Goal: Task Accomplishment & Management: Complete application form

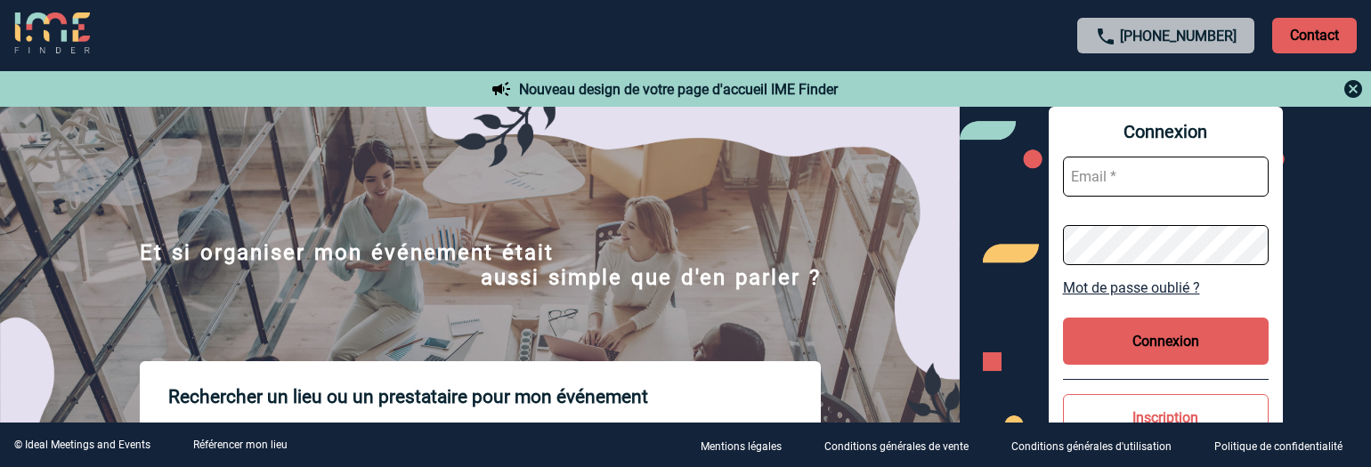
type input "afbonhomme@ime-groupe.com"
click at [1113, 336] on button "Connexion" at bounding box center [1166, 341] width 206 height 47
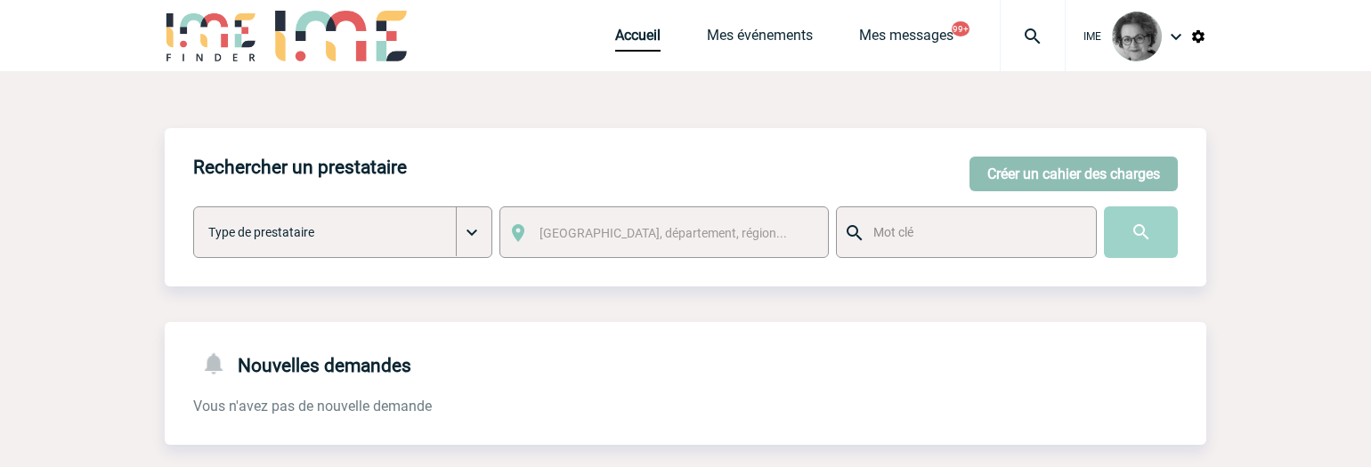
click at [1024, 175] on button "Créer un cahier des charges" at bounding box center [1074, 174] width 208 height 35
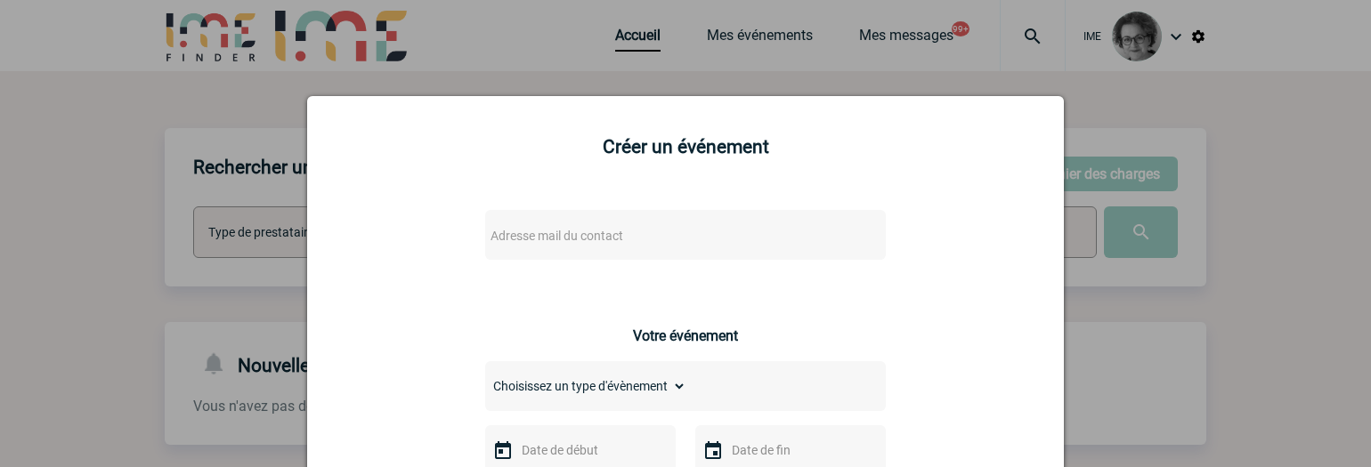
click at [700, 232] on span "Adresse mail du contact" at bounding box center [640, 236] width 312 height 25
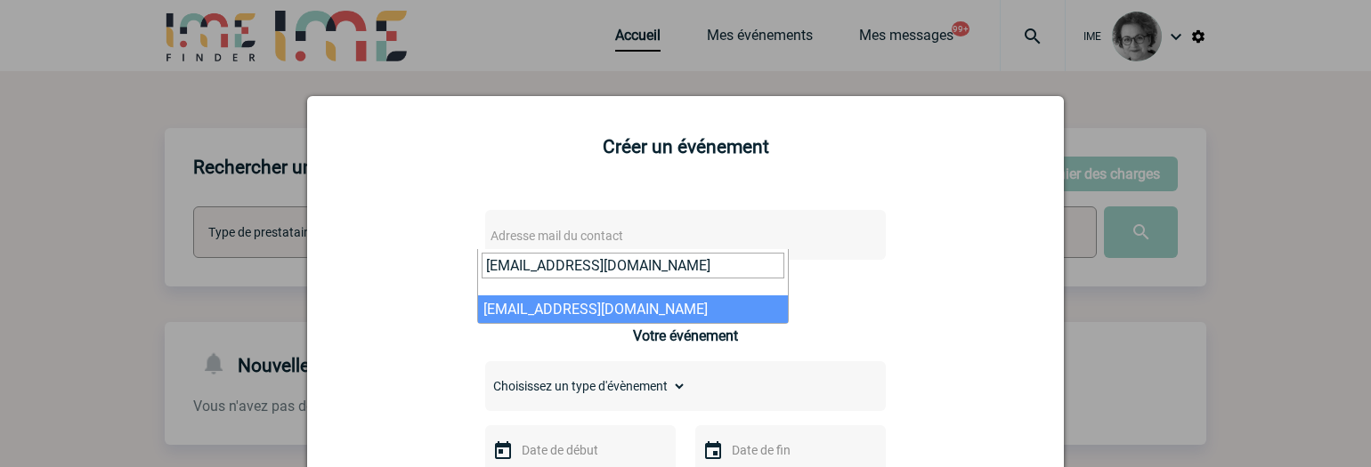
type input "[EMAIL_ADDRESS][DOMAIN_NAME]"
select select "133065"
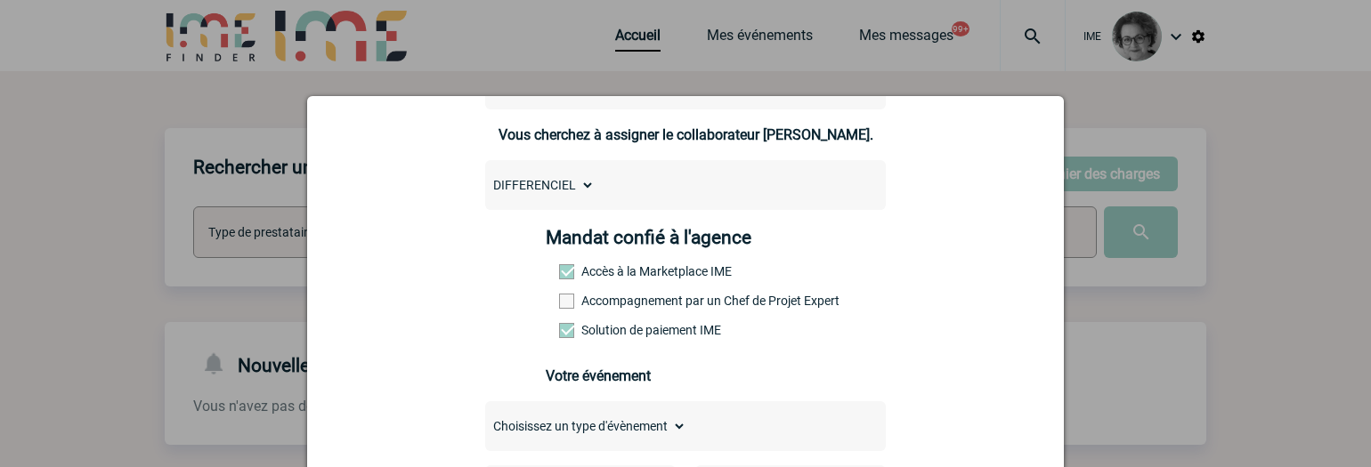
scroll to position [178, 0]
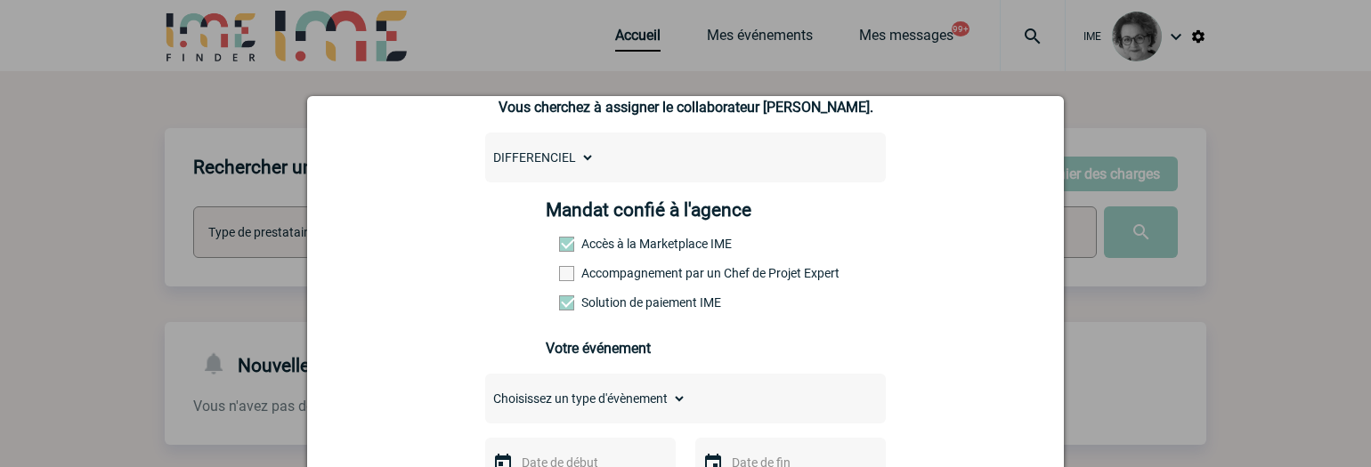
click at [638, 276] on label "Accompagnement par un Chef de Projet Expert" at bounding box center [598, 273] width 78 height 14
click at [0, 0] on input "Accompagnement par un Chef de Projet Expert" at bounding box center [0, 0] width 0 height 0
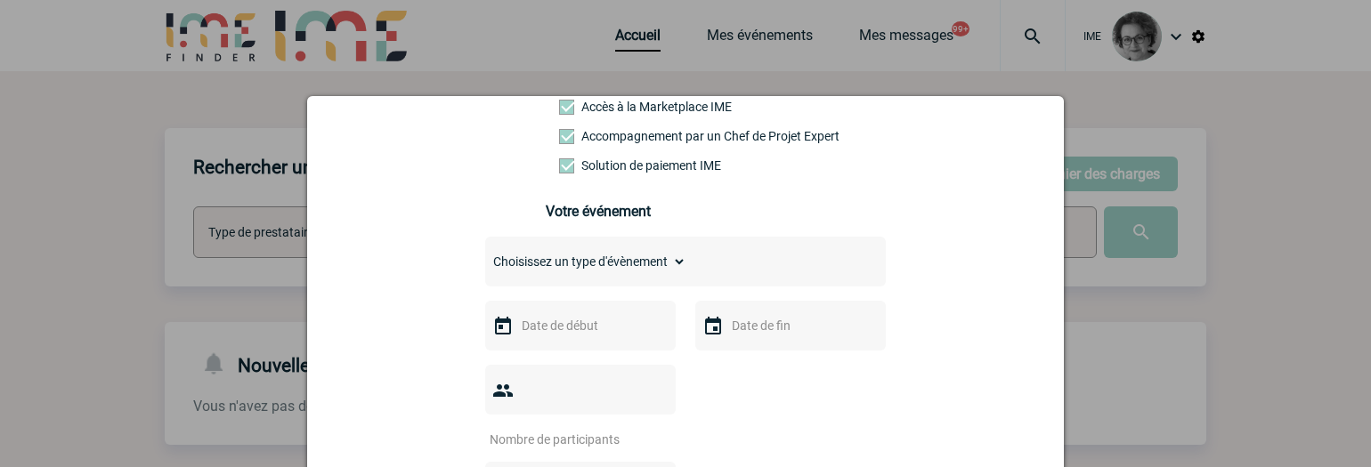
scroll to position [356, 0]
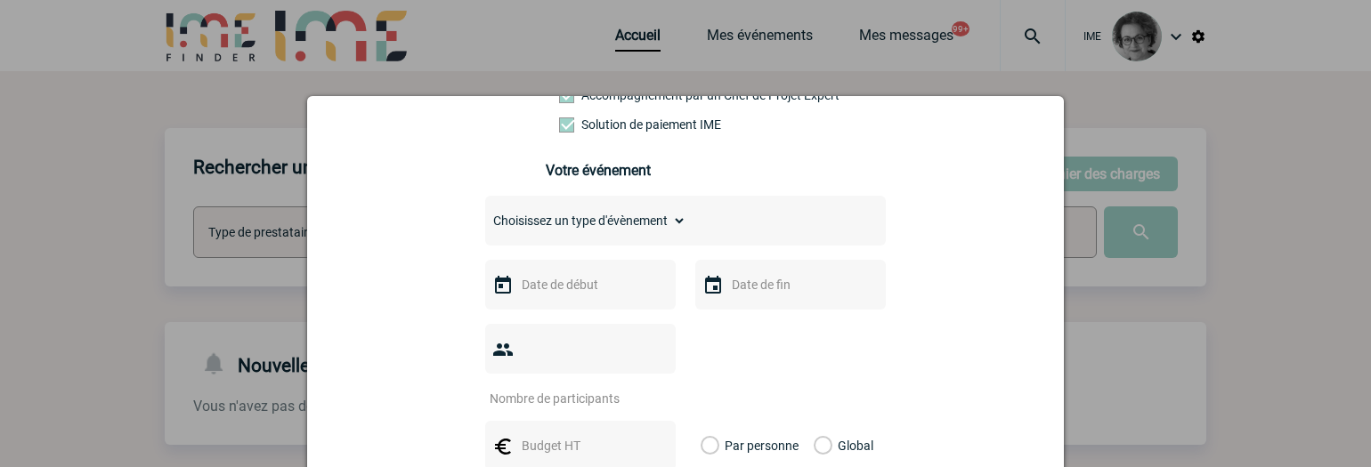
click at [630, 232] on select "Choisissez un type d'évènement Séminaire avec nuitée Séminaire sans nuitée Repa…" at bounding box center [585, 220] width 201 height 25
select select "1"
click at [485, 213] on select "Choisissez un type d'évènement Séminaire avec nuitée Séminaire sans nuitée Repa…" at bounding box center [585, 220] width 201 height 25
click at [600, 297] on input "text" at bounding box center [578, 284] width 123 height 23
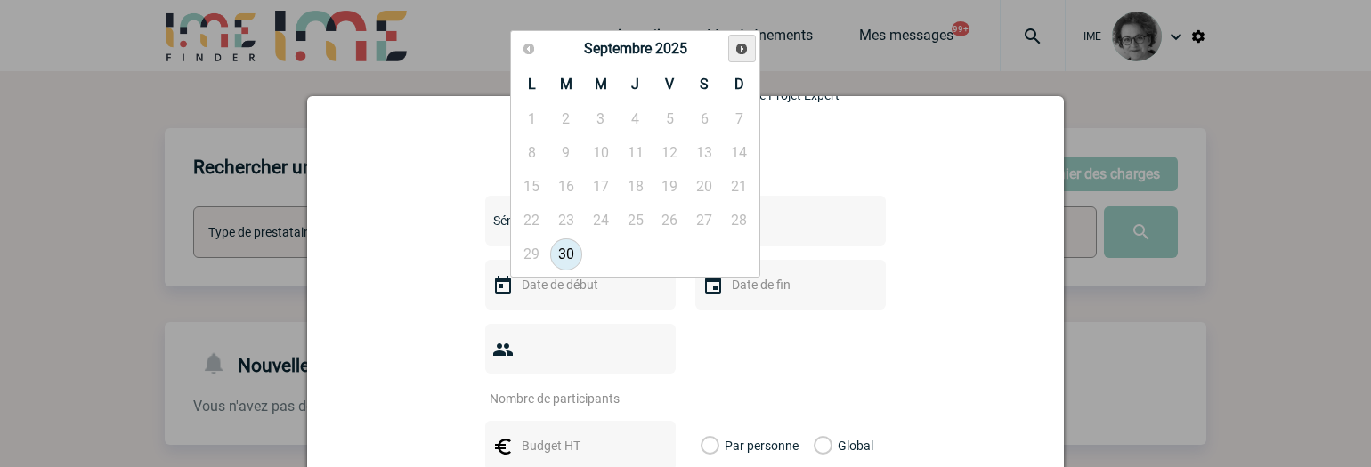
click at [743, 53] on span "Suivant" at bounding box center [742, 49] width 14 height 14
click at [744, 53] on span "Suivant" at bounding box center [742, 49] width 14 height 14
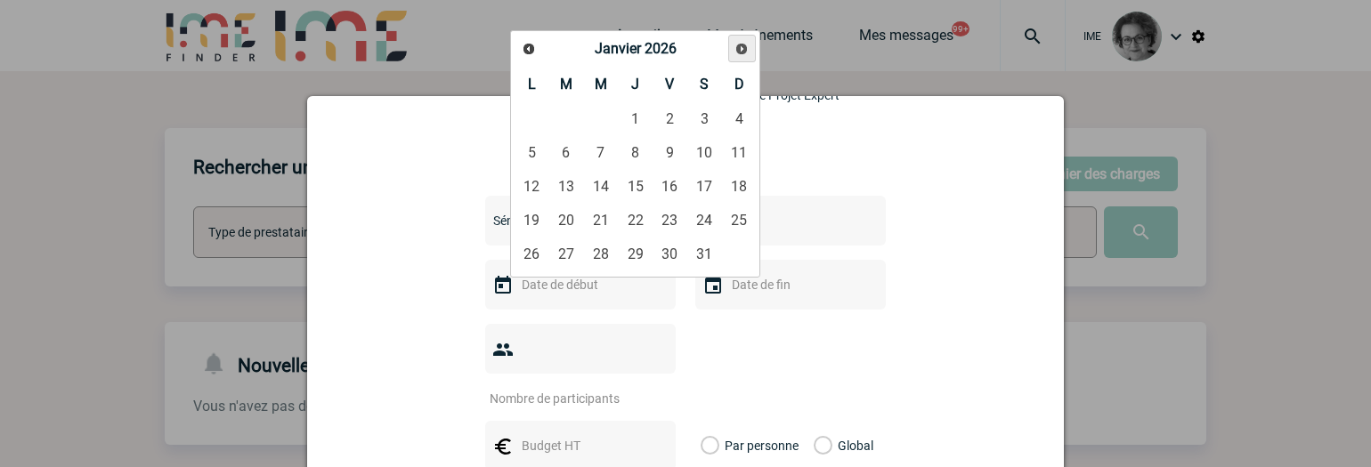
click at [744, 53] on span "Suivant" at bounding box center [742, 49] width 14 height 14
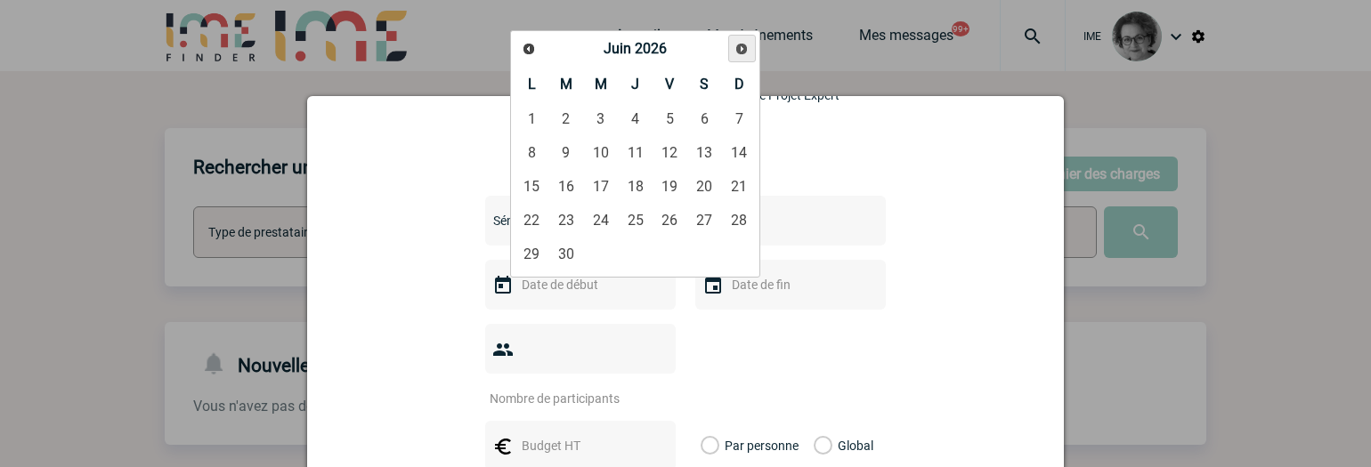
click at [744, 53] on span "Suivant" at bounding box center [742, 49] width 14 height 14
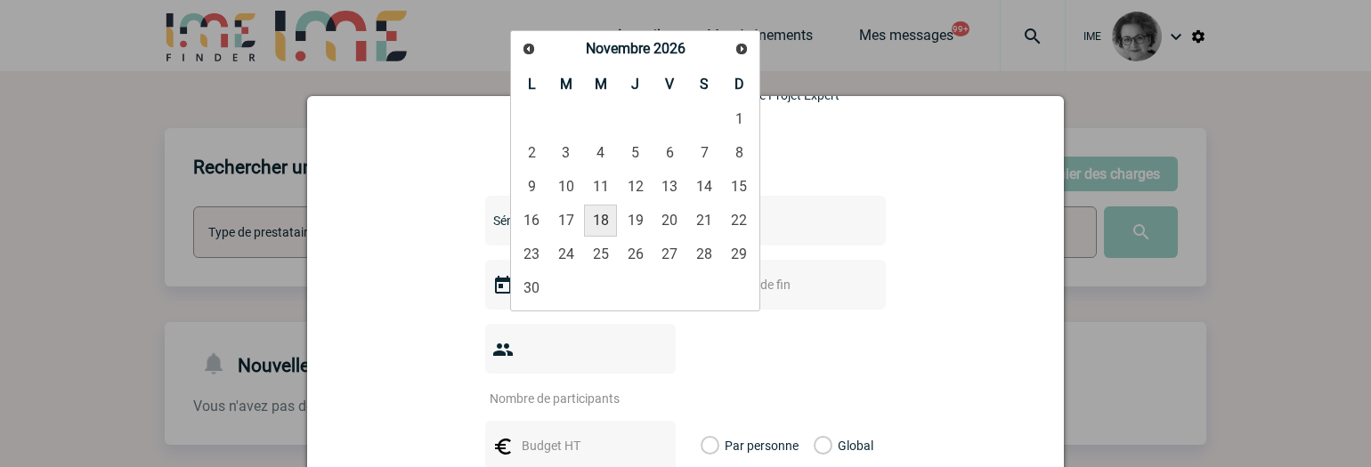
click at [606, 218] on link "18" at bounding box center [600, 221] width 33 height 32
type input "[DATE]"
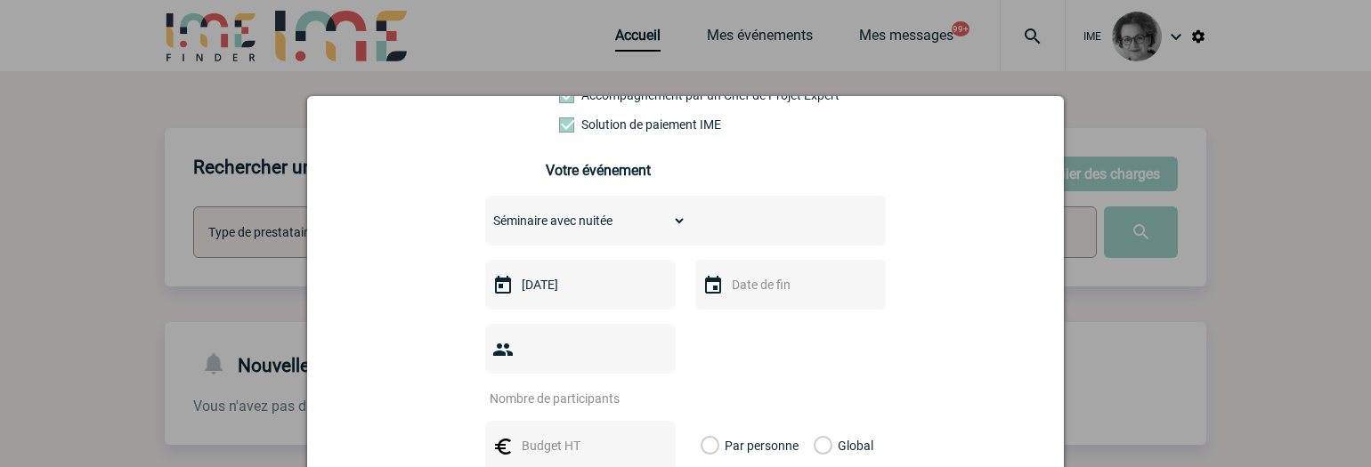
click at [773, 291] on input "text" at bounding box center [788, 284] width 123 height 23
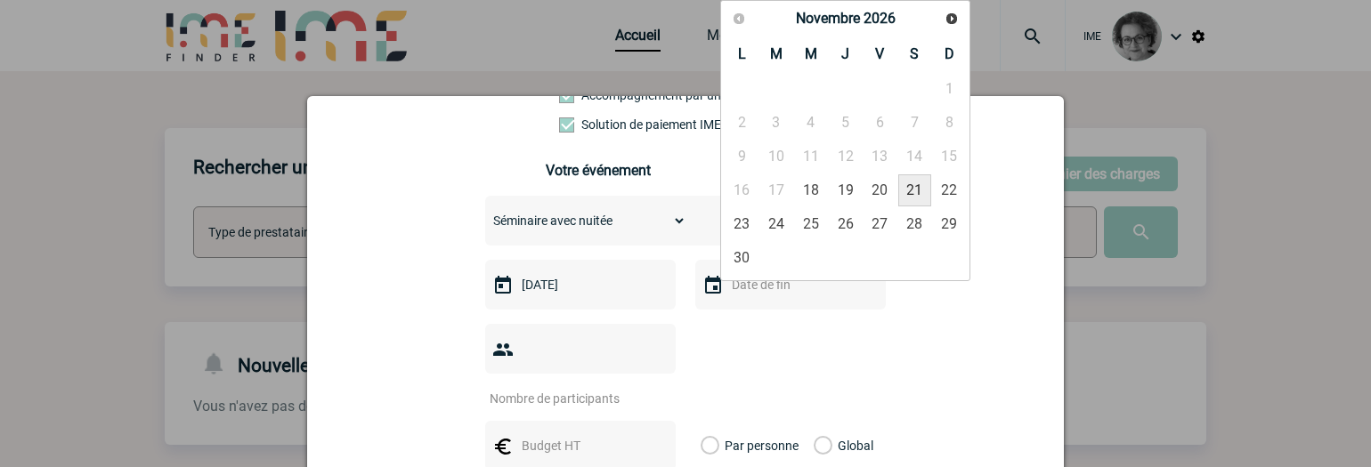
click at [909, 191] on link "21" at bounding box center [914, 191] width 33 height 32
type input "[DATE]"
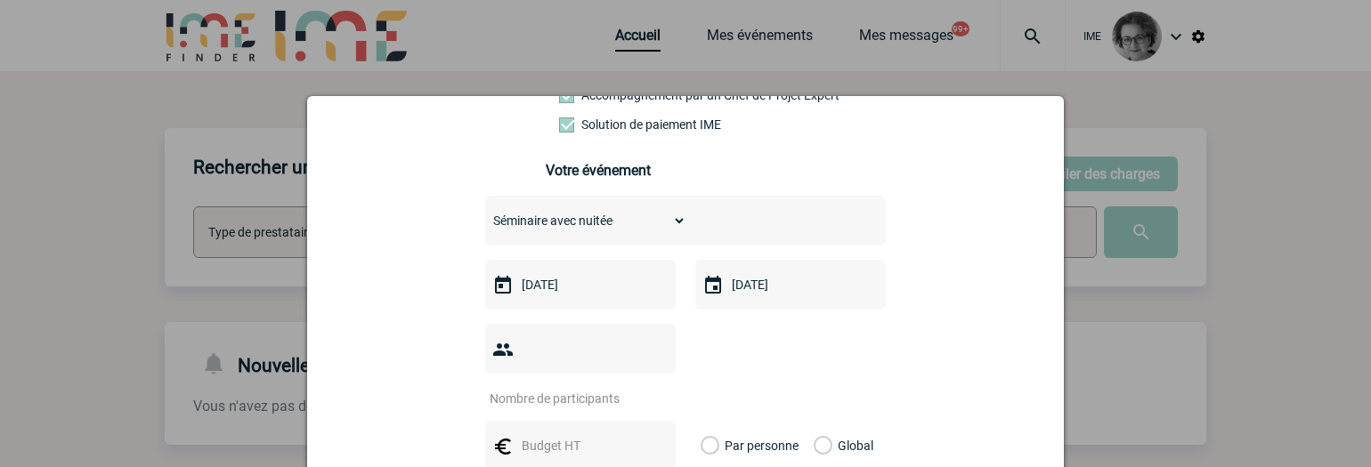
click at [566, 387] on input "number" at bounding box center [568, 398] width 167 height 23
type input "250"
click at [589, 435] on input "text" at bounding box center [578, 446] width 123 height 23
type input "70000"
click at [811, 421] on div "Global" at bounding box center [841, 446] width 60 height 50
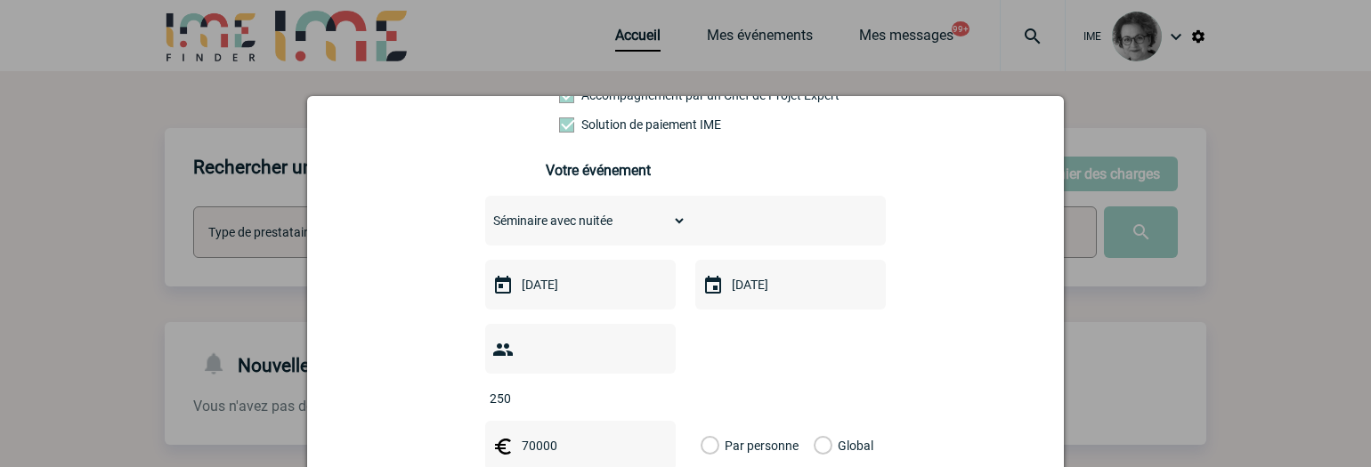
click at [820, 421] on label "Global" at bounding box center [820, 446] width 12 height 50
click at [0, 0] on input "Global" at bounding box center [0, 0] width 0 height 0
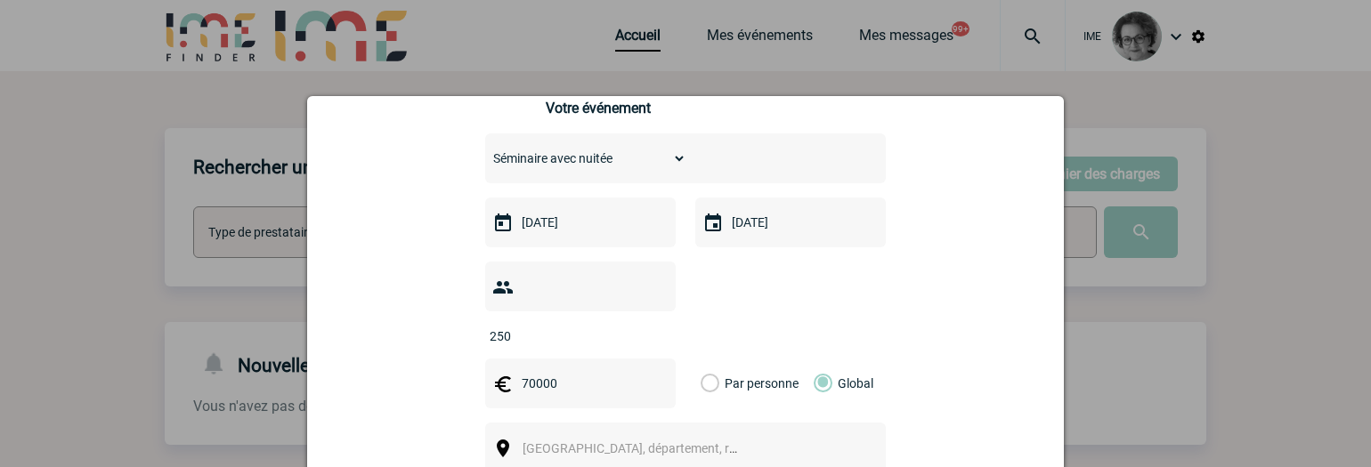
scroll to position [534, 0]
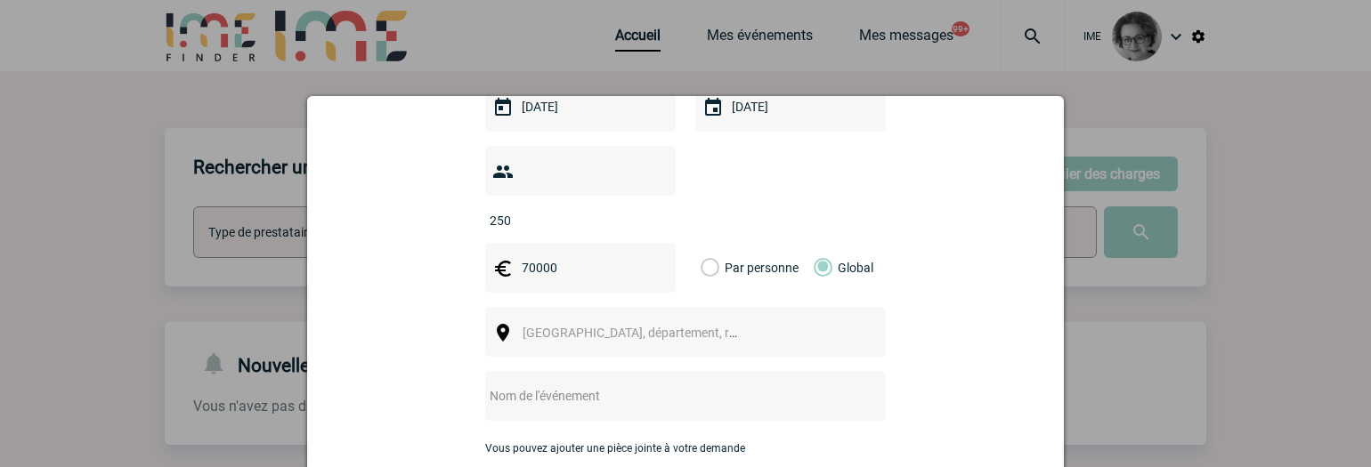
click at [744, 321] on span "[GEOGRAPHIC_DATA], département, région..." at bounding box center [638, 333] width 245 height 25
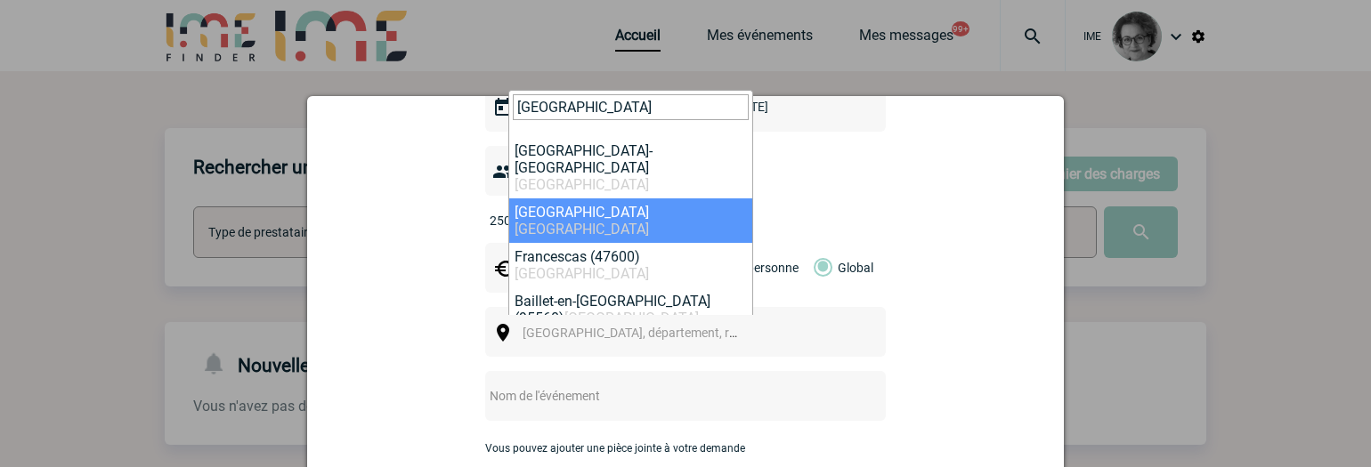
type input "[GEOGRAPHIC_DATA]"
select select "2"
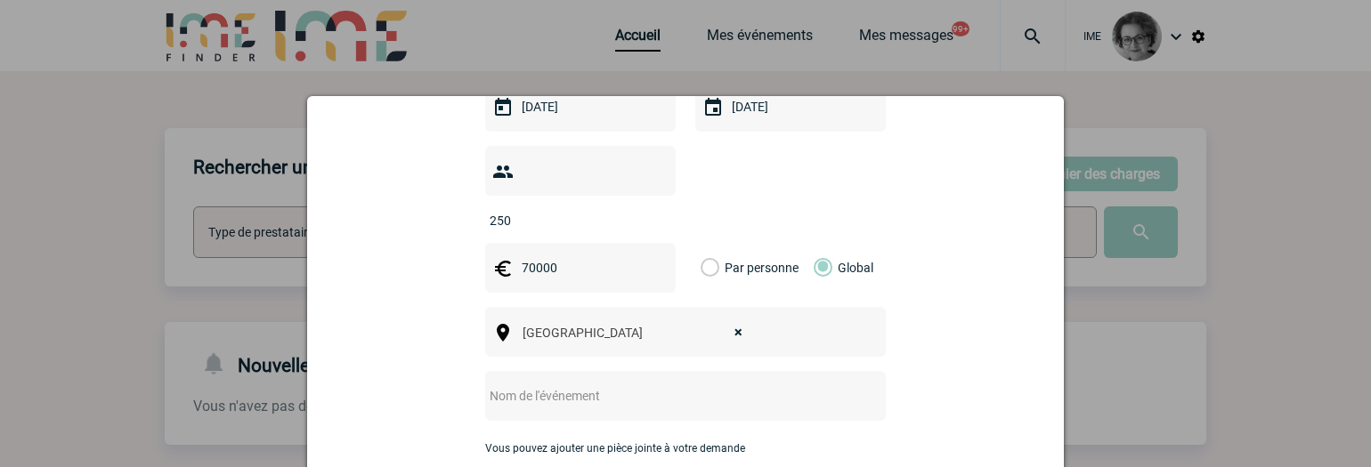
click at [606, 385] on input "text" at bounding box center [662, 396] width 354 height 23
click at [566, 385] on input "Convention Diferenciel pour Construction" at bounding box center [662, 396] width 354 height 23
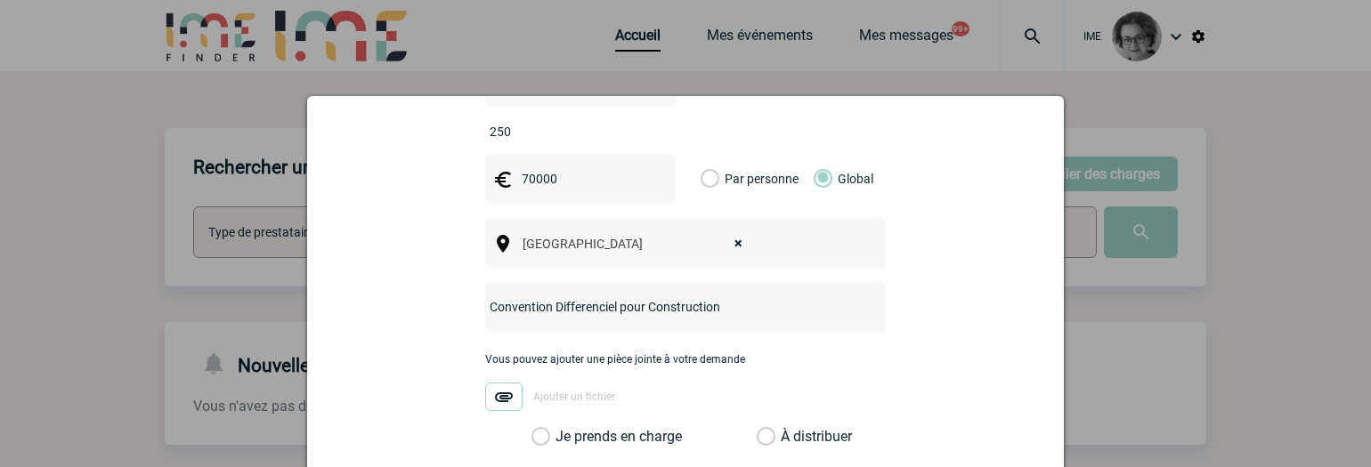
scroll to position [712, 0]
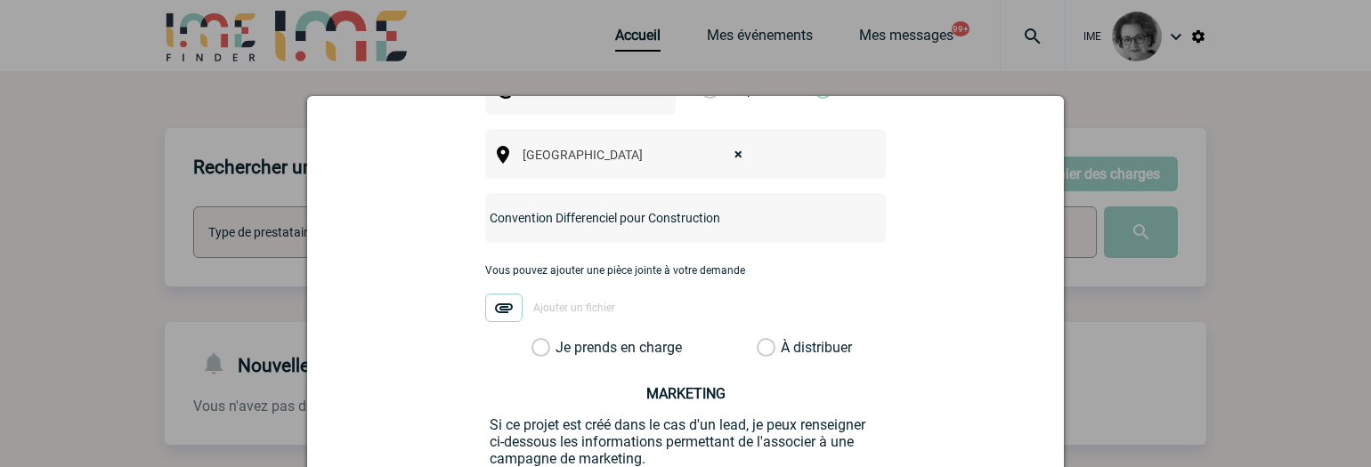
type input "Convention Differenciel pour Construction"
click at [562, 339] on label "Je prends en charge" at bounding box center [547, 348] width 30 height 18
click at [536, 339] on label "Je prends en charge" at bounding box center [547, 348] width 30 height 18
click at [0, 0] on input "Je prends en charge" at bounding box center [0, 0] width 0 height 0
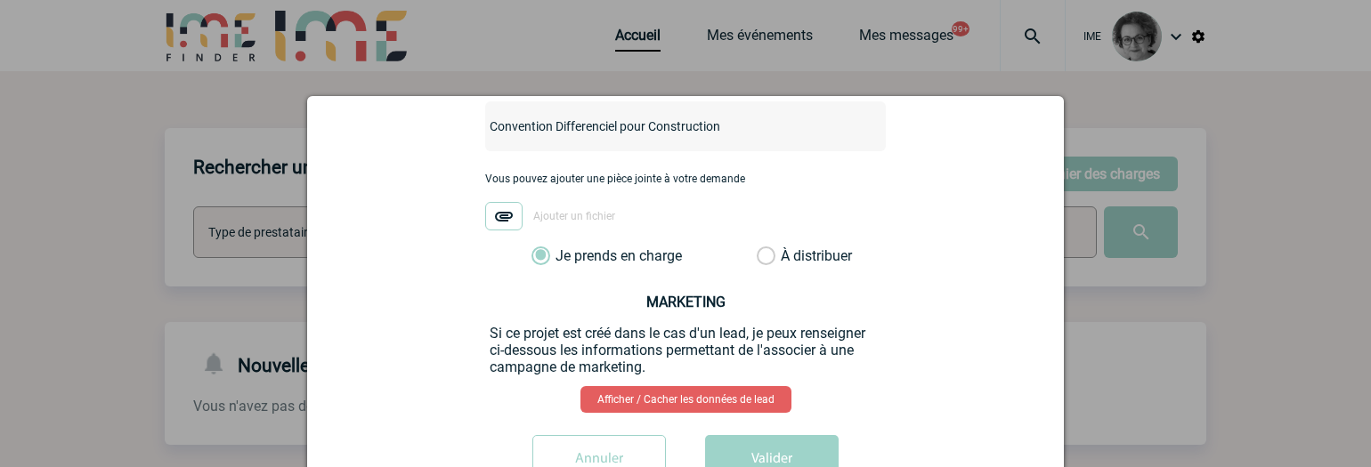
scroll to position [805, 0]
click at [772, 435] on button "Valider" at bounding box center [772, 460] width 134 height 50
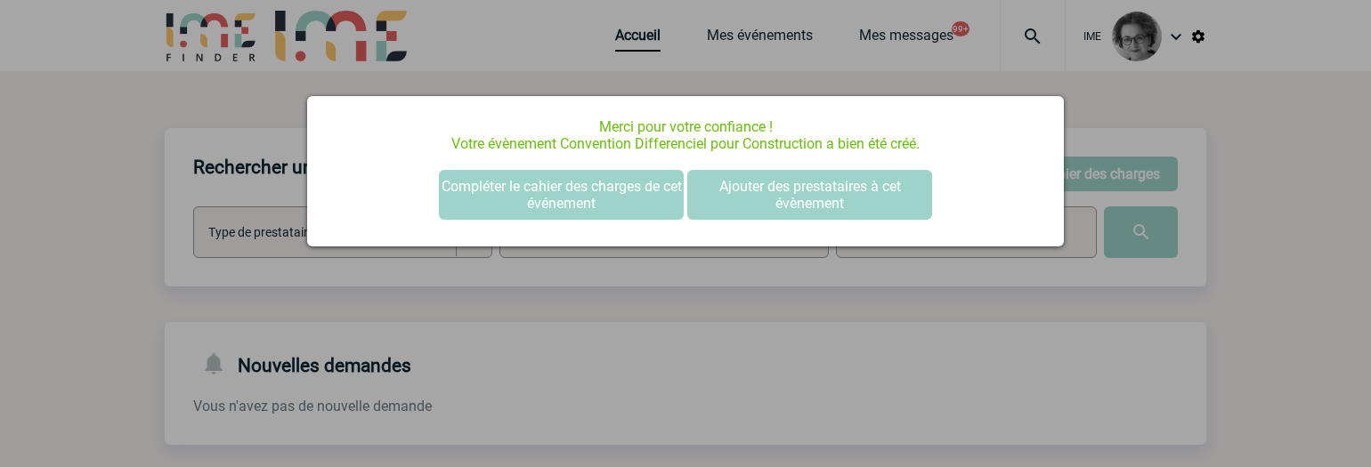
click at [1299, 61] on div at bounding box center [685, 233] width 1371 height 467
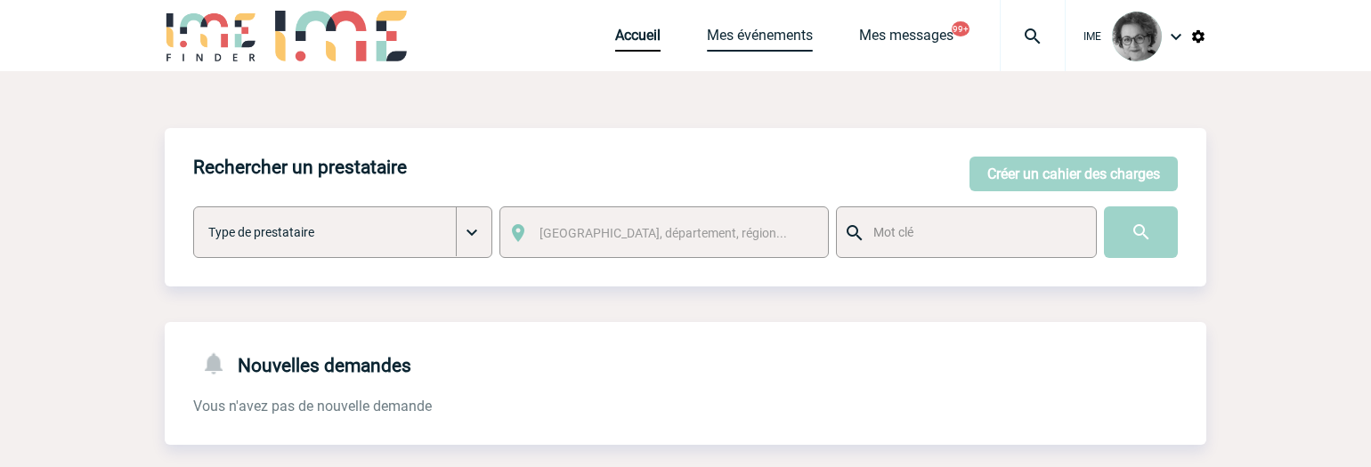
click at [731, 42] on link "Mes événements" at bounding box center [760, 39] width 106 height 25
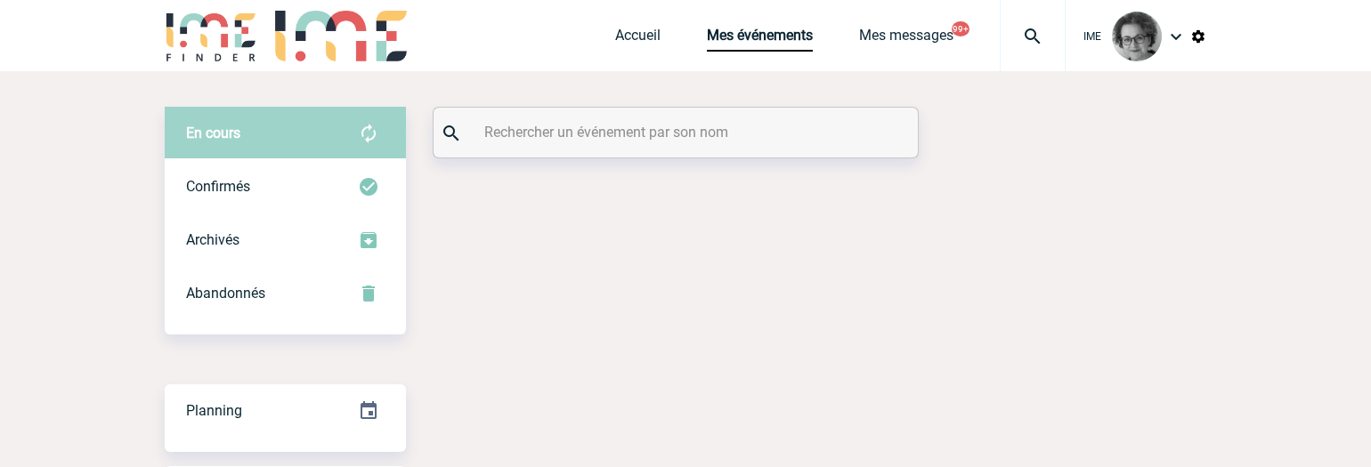
click at [613, 140] on input "text" at bounding box center [678, 132] width 396 height 26
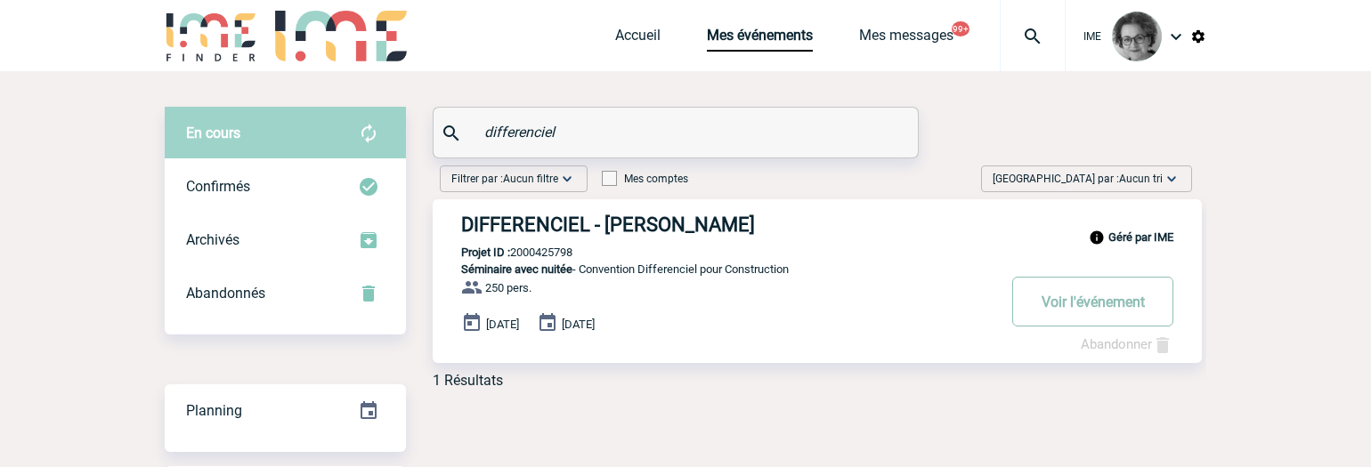
type input "differenciel"
click at [1076, 305] on button "Voir l'événement" at bounding box center [1092, 302] width 161 height 50
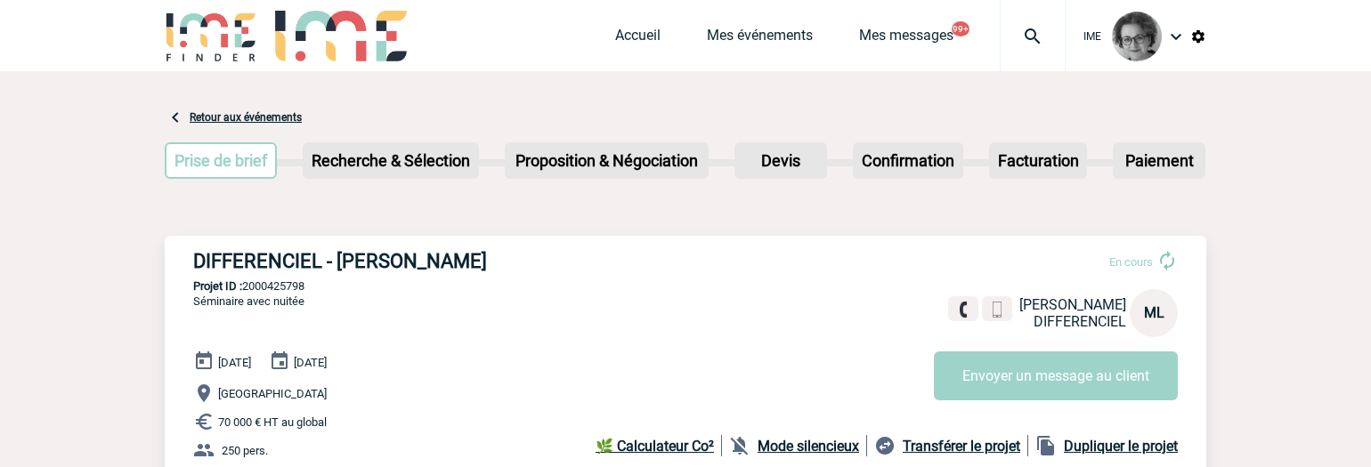
drag, startPoint x: 194, startPoint y: 266, endPoint x: 492, endPoint y: 270, distance: 297.4
click at [492, 270] on h3 "DIFFERENCIEL - Mercedes LOPEZ" at bounding box center [460, 261] width 534 height 22
copy h3 "DIFFERENCIEL - Mercedes LOPEZ"
click at [815, 404] on p "Ile de France" at bounding box center [699, 393] width 1013 height 21
drag, startPoint x: 322, startPoint y: 293, endPoint x: 247, endPoint y: 289, distance: 75.8
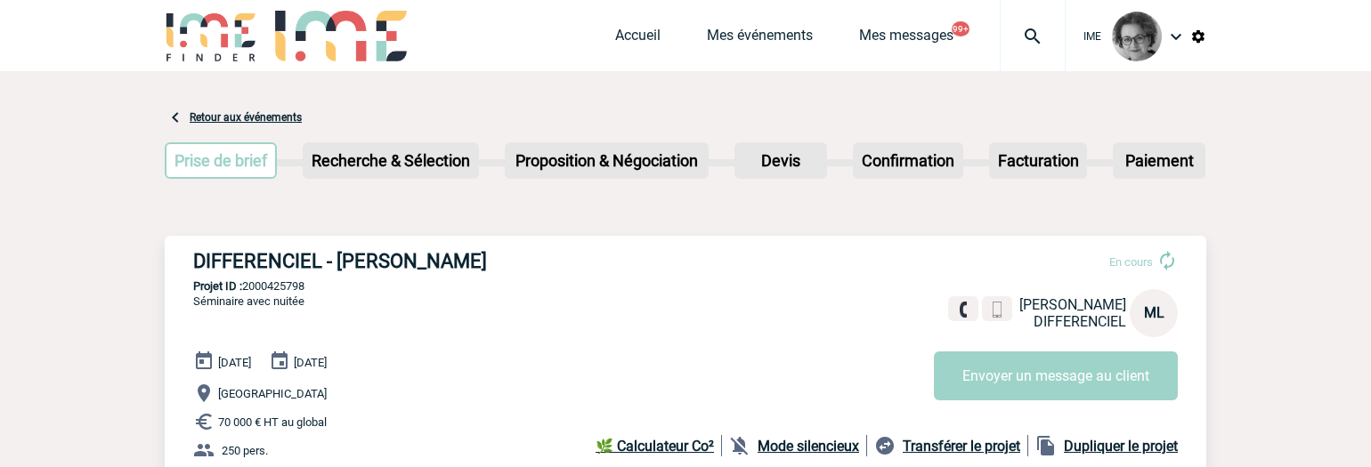
click at [247, 289] on p "Projet ID : 2000425798" at bounding box center [686, 286] width 1042 height 13
copy p "2000425798"
click at [621, 37] on link "Accueil" at bounding box center [637, 39] width 45 height 25
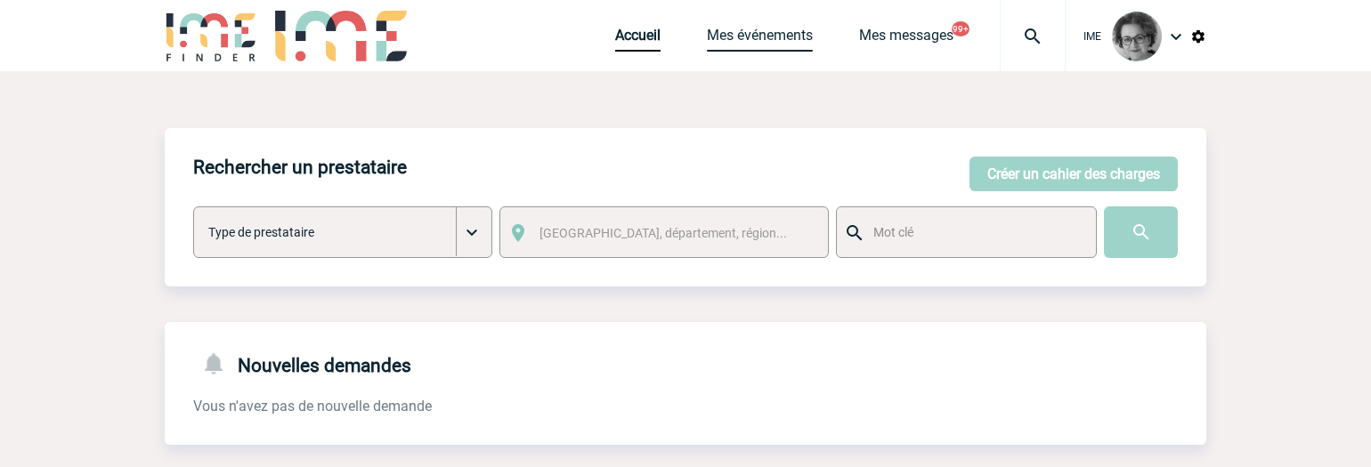
click at [743, 30] on link "Mes événements" at bounding box center [760, 39] width 106 height 25
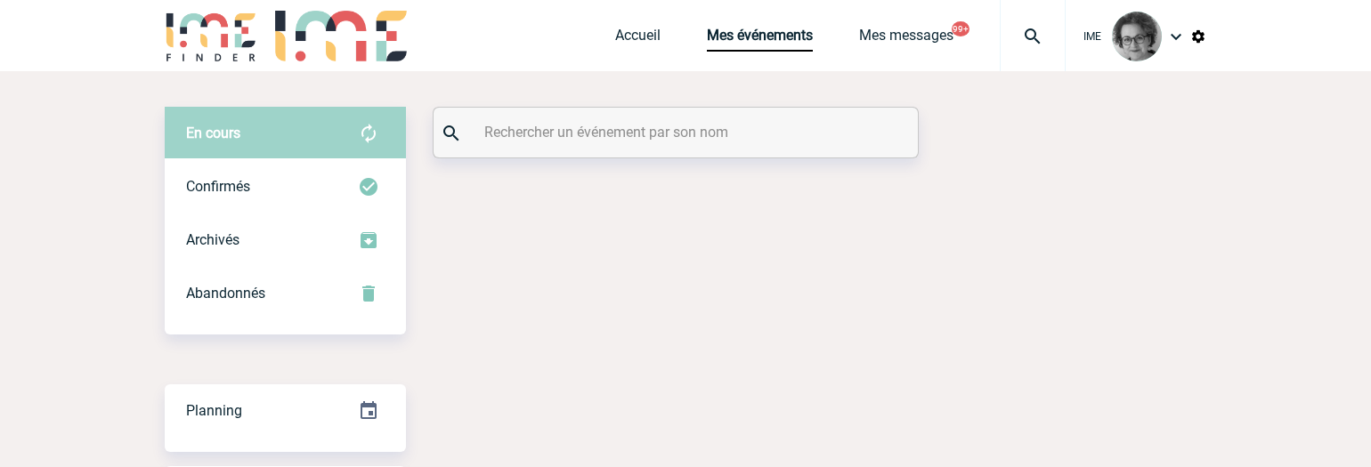
click at [766, 125] on input "text" at bounding box center [678, 132] width 396 height 26
paste input "2000424977"
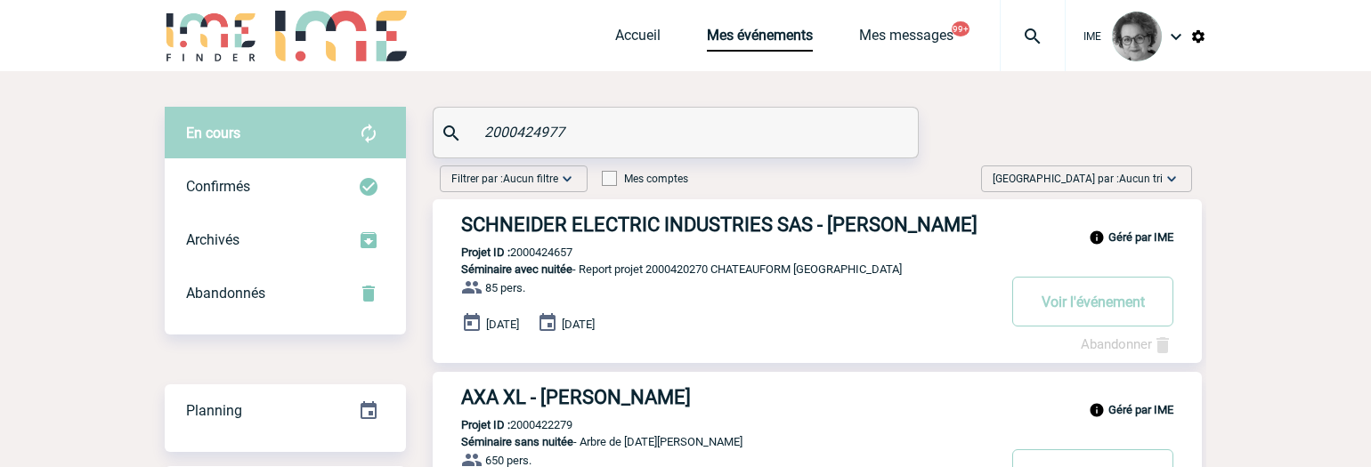
type input "2000424977"
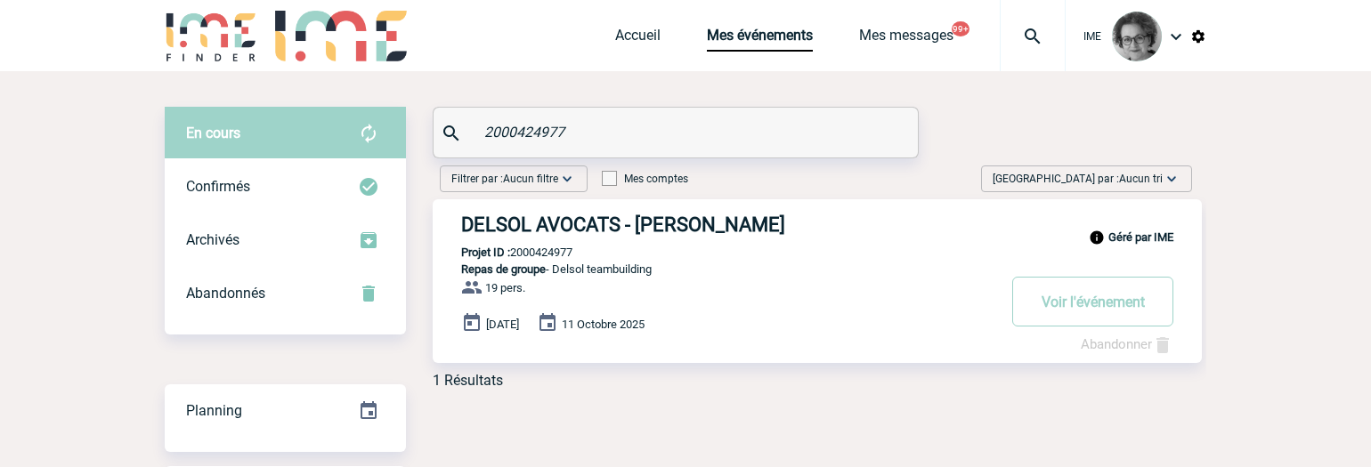
click at [1098, 345] on link "Abandonner" at bounding box center [1127, 345] width 93 height 16
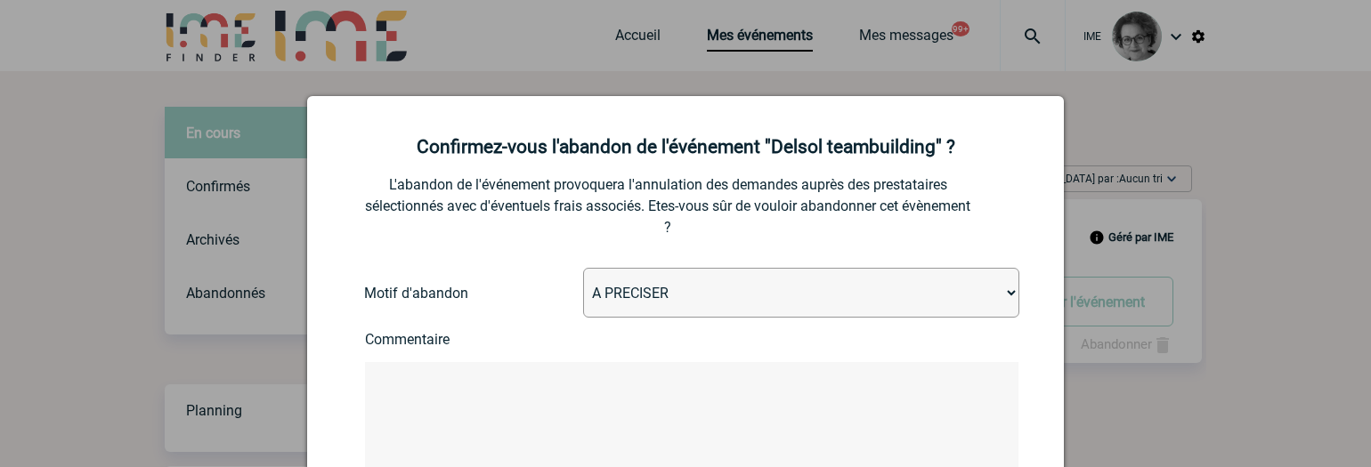
click at [804, 292] on select "A PRECISER Projet annulé Projet reporté Evénement organisé en interne A fait ap…" at bounding box center [801, 293] width 436 height 50
select select "ABANDON_PROJET_02"
click at [583, 269] on select "A PRECISER Projet annulé Projet reporté Evénement organisé en interne A fait ap…" at bounding box center [801, 293] width 436 height 50
click at [577, 419] on textarea at bounding box center [692, 438] width 654 height 152
click at [675, 399] on textarea at bounding box center [692, 438] width 654 height 152
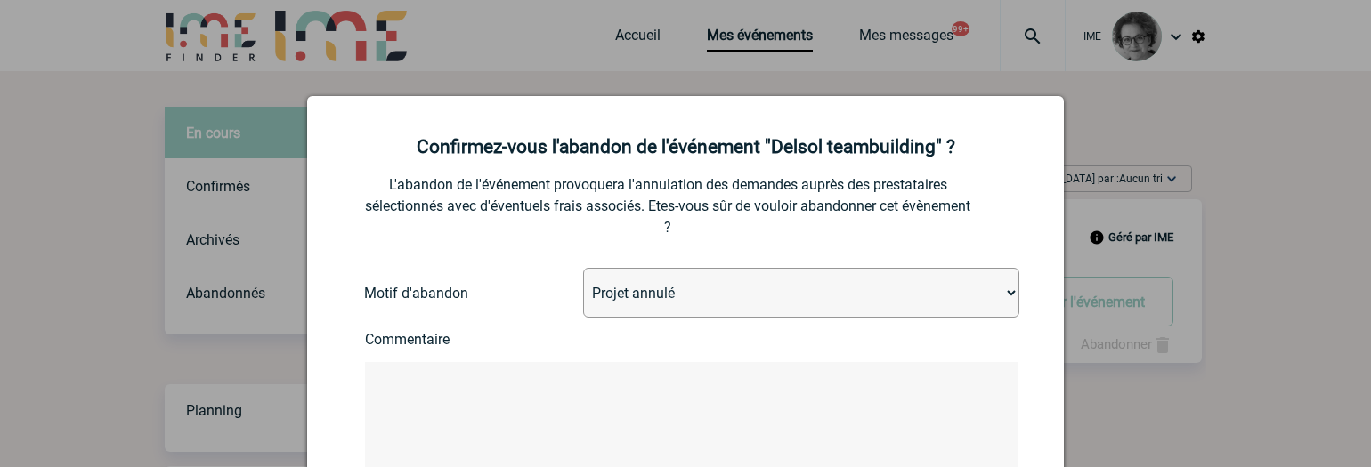
paste textarea "Bonjour Madame, Je vous remercie pour votre compréhension et la diligence appor…"
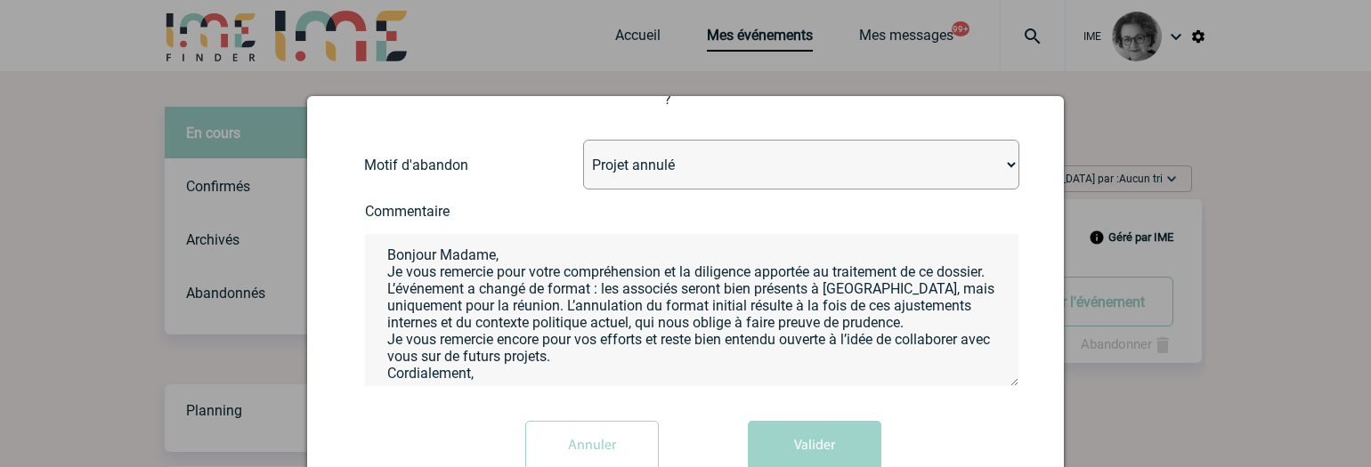
scroll to position [144, 0]
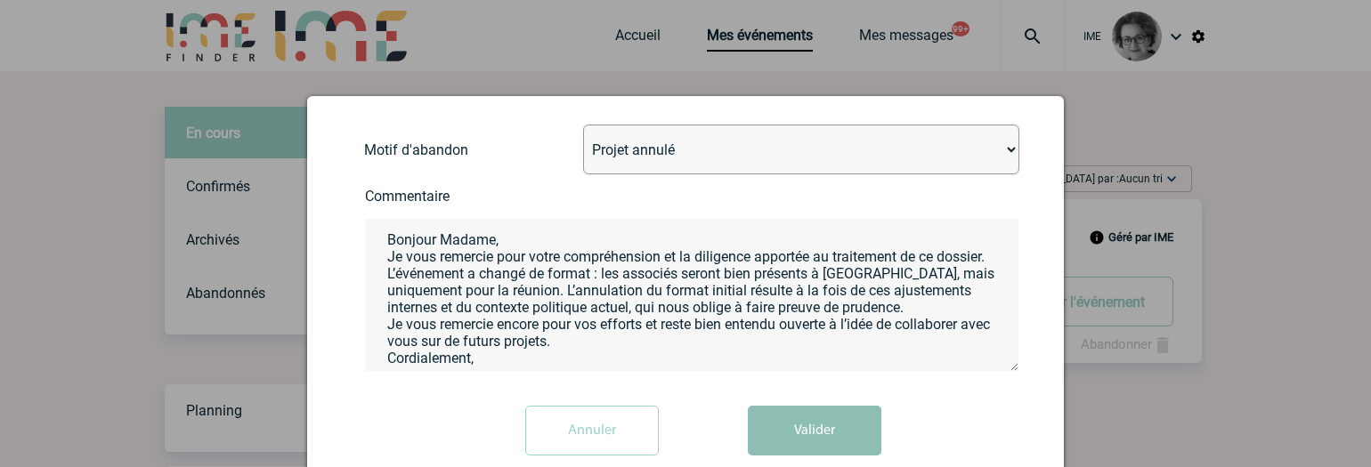
type textarea "Bonjour Madame, Je vous remercie pour votre compréhension et la diligence appor…"
click at [795, 441] on button "Valider" at bounding box center [815, 431] width 134 height 50
